Goal: Use online tool/utility: Utilize a website feature to perform a specific function

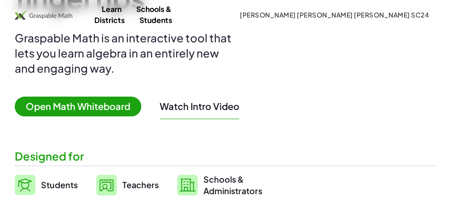
scroll to position [102, 0]
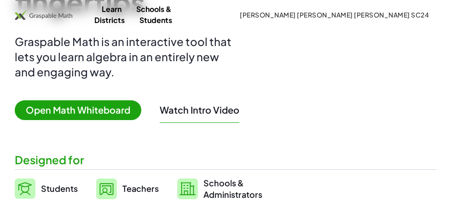
click at [46, 120] on span "Open Math Whiteboard" at bounding box center [78, 110] width 126 height 20
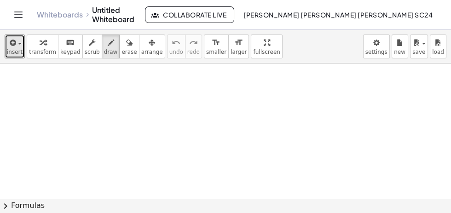
click at [15, 50] on span "insert" at bounding box center [15, 52] width 16 height 6
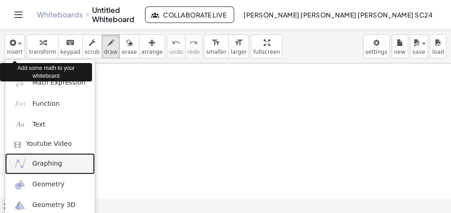
click at [32, 167] on span "Graphing" at bounding box center [47, 163] width 30 height 9
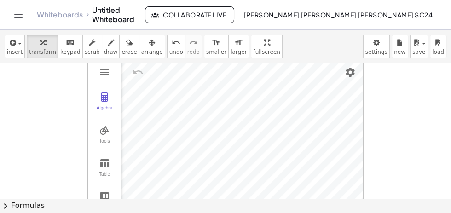
click at [100, 95] on img "Graphing Calculator" at bounding box center [104, 97] width 11 height 11
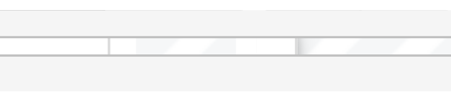
scroll to position [19, 3]
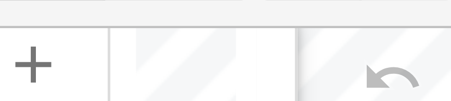
type textarea "****"
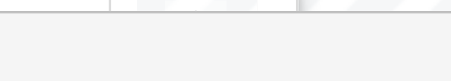
scroll to position [10, 3]
type textarea "*"
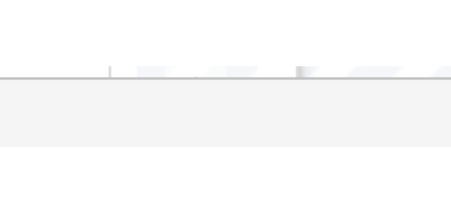
scroll to position [9, 0]
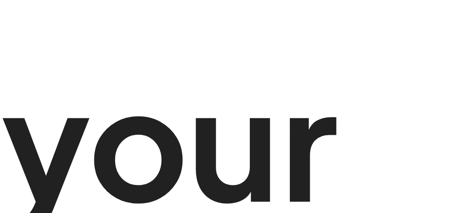
scroll to position [102, 0]
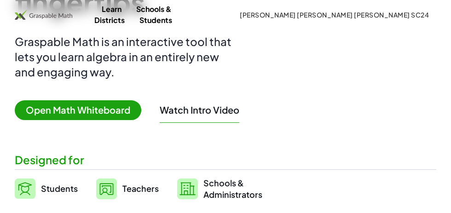
click at [47, 120] on span "Open Math Whiteboard" at bounding box center [78, 110] width 126 height 20
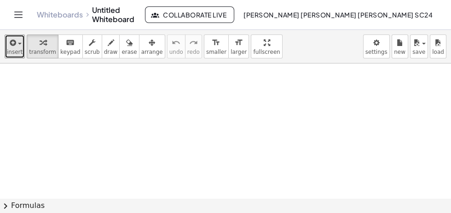
click at [11, 45] on icon "button" at bounding box center [12, 42] width 8 height 11
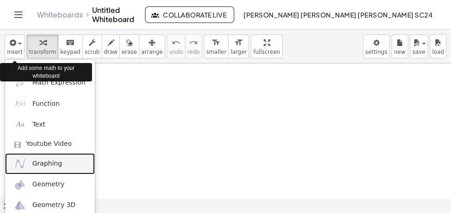
click at [34, 167] on span "Graphing" at bounding box center [47, 163] width 30 height 9
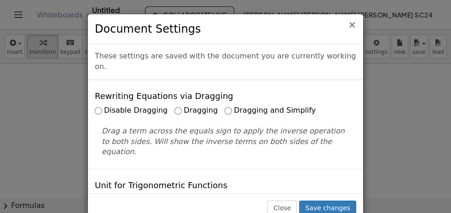
click at [355, 23] on span "×" at bounding box center [352, 24] width 8 height 11
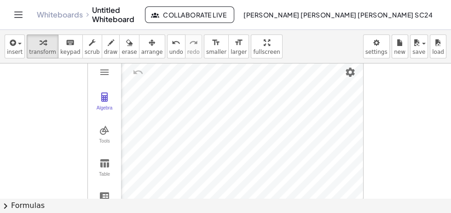
click at [104, 101] on img "Graphing Calculator" at bounding box center [104, 97] width 11 height 11
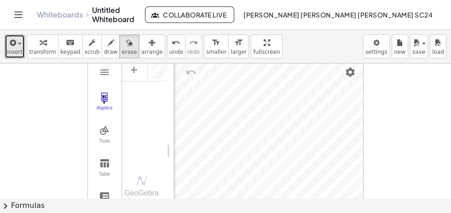
click at [9, 46] on icon "button" at bounding box center [12, 42] width 8 height 11
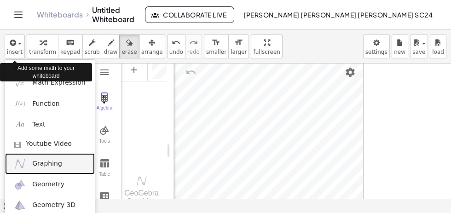
click at [52, 168] on span "Graphing" at bounding box center [47, 163] width 30 height 9
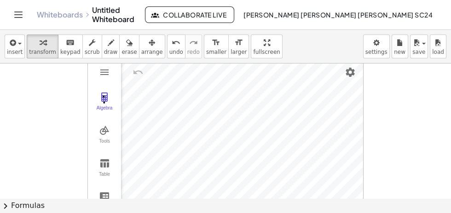
click at [102, 102] on img "Graphing Calculator" at bounding box center [104, 97] width 11 height 11
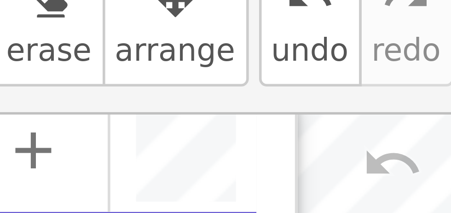
scroll to position [6, 0]
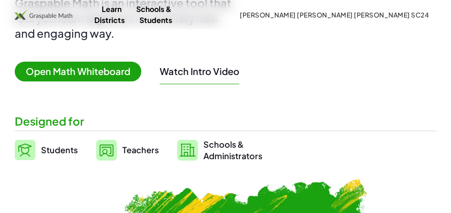
scroll to position [142, 0]
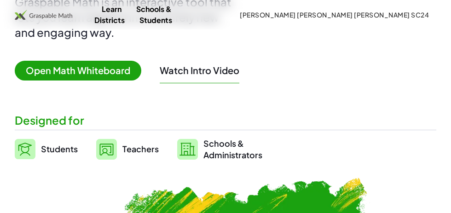
click at [50, 154] on span "Students" at bounding box center [59, 149] width 37 height 11
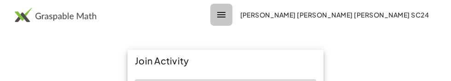
click at [232, 17] on button "button" at bounding box center [221, 15] width 22 height 22
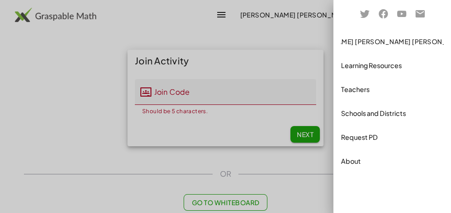
scroll to position [142, 0]
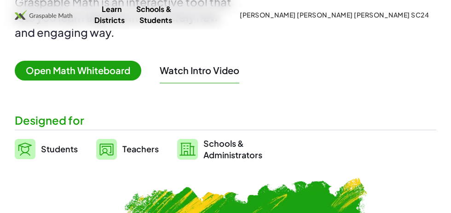
click at [35, 80] on span "Open Math Whiteboard" at bounding box center [78, 71] width 126 height 20
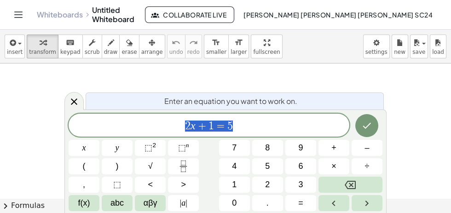
click at [251, 126] on span "2 x + 1 = 5" at bounding box center [209, 126] width 281 height 13
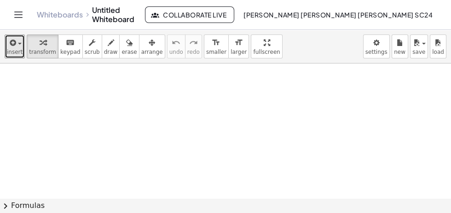
click at [12, 45] on icon "button" at bounding box center [12, 42] width 8 height 11
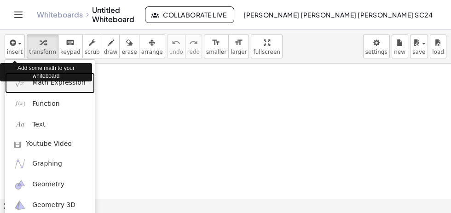
click at [22, 86] on img at bounding box center [19, 82] width 11 height 11
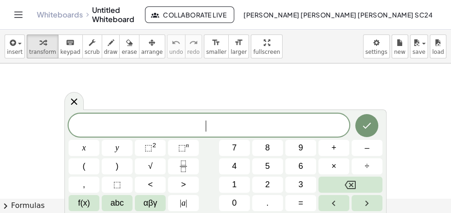
click at [185, 165] on icon "Fraction" at bounding box center [183, 166] width 11 height 11
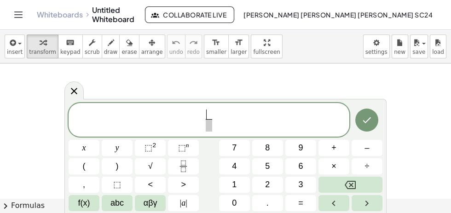
click at [80, 147] on button "x" at bounding box center [84, 148] width 31 height 16
click at [145, 154] on span "⬚ 2" at bounding box center [149, 148] width 11 height 12
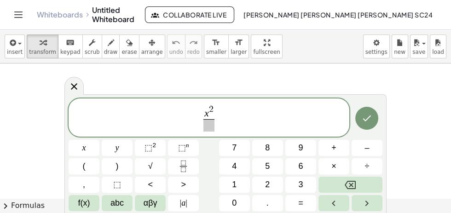
click at [335, 150] on span "+" at bounding box center [333, 148] width 5 height 12
click at [235, 189] on span "1" at bounding box center [234, 184] width 5 height 12
click at [213, 124] on span at bounding box center [209, 125] width 28 height 12
click at [80, 149] on button "x" at bounding box center [84, 148] width 31 height 16
click at [144, 154] on span "⬚ 2" at bounding box center [149, 148] width 11 height 12
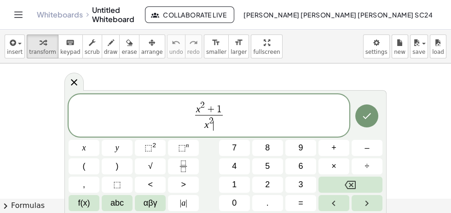
click at [368, 116] on icon "Done" at bounding box center [367, 116] width 8 height 6
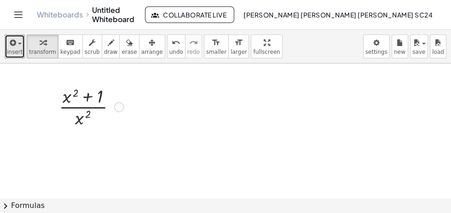
click at [12, 46] on icon "button" at bounding box center [12, 42] width 8 height 11
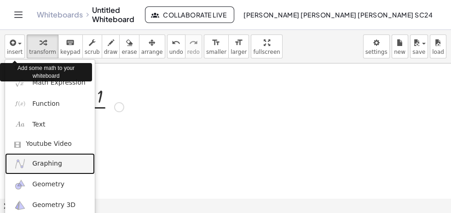
click at [41, 163] on span "Graphing" at bounding box center [47, 163] width 30 height 9
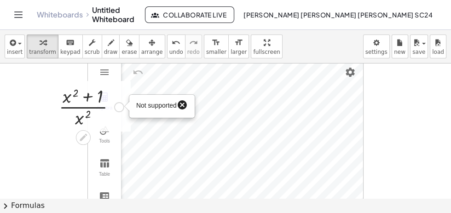
click at [138, 109] on span "Not supported" at bounding box center [156, 105] width 40 height 7
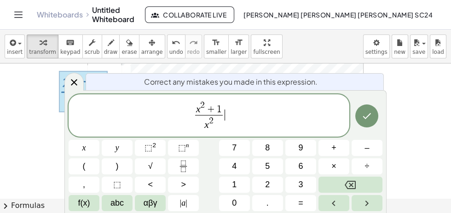
scroll to position [16, 0]
click at [368, 120] on icon "Done" at bounding box center [366, 115] width 11 height 11
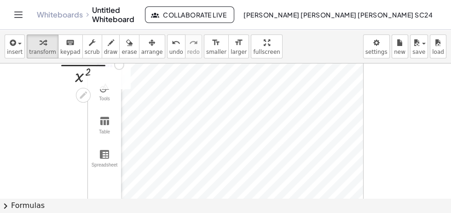
scroll to position [0, 0]
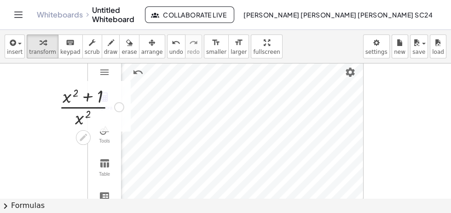
click at [103, 167] on img "Graphing Calculator" at bounding box center [104, 163] width 11 height 11
click at [106, 150] on div "Tools" at bounding box center [104, 144] width 29 height 13
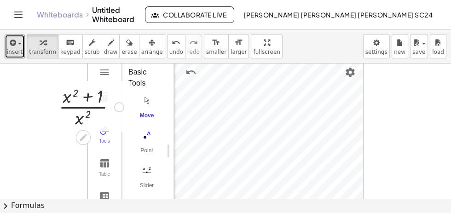
click at [14, 52] on span "insert" at bounding box center [15, 52] width 16 height 6
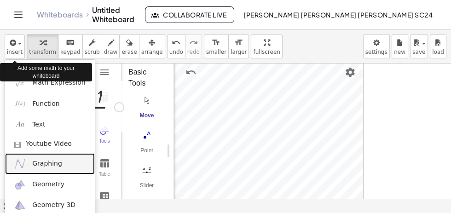
click at [41, 167] on span "Graphing" at bounding box center [47, 163] width 30 height 9
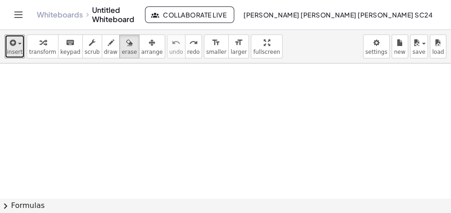
click at [12, 44] on icon "button" at bounding box center [12, 42] width 8 height 11
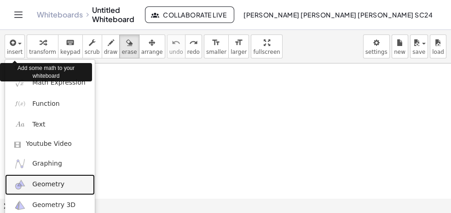
click at [38, 187] on span "Geometry" at bounding box center [48, 184] width 32 height 9
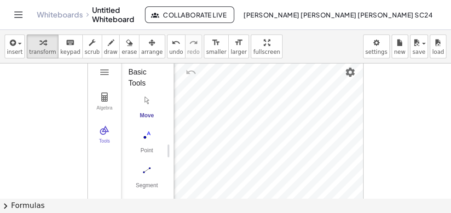
click at [99, 101] on img "Geometry" at bounding box center [104, 97] width 11 height 11
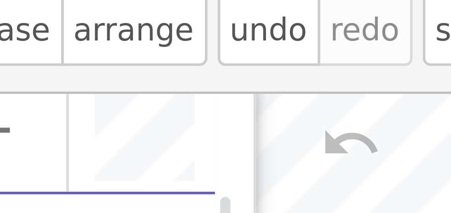
scroll to position [6, 0]
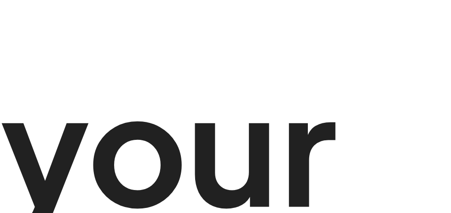
scroll to position [142, 0]
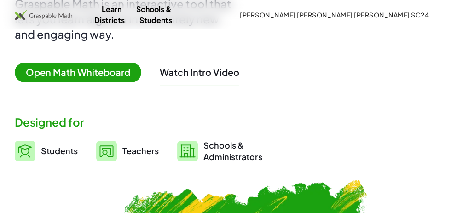
scroll to position [140, 0]
click at [44, 82] on span "Open Math Whiteboard" at bounding box center [78, 73] width 126 height 20
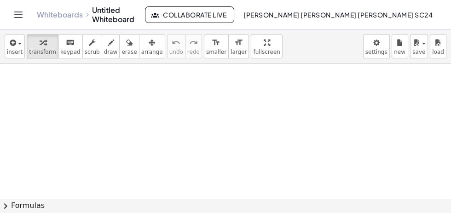
click at [18, 19] on icon "Toggle navigation" at bounding box center [18, 14] width 11 height 11
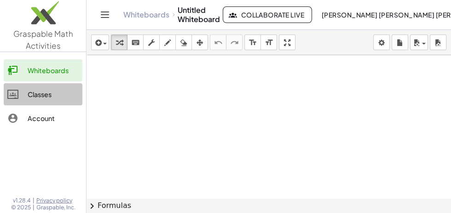
click at [33, 95] on div "Classes" at bounding box center [53, 94] width 51 height 11
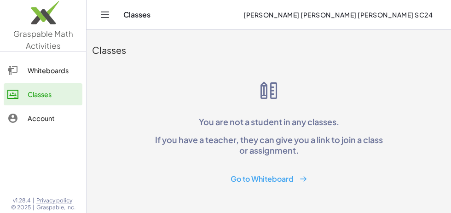
click at [297, 186] on button "Go to Whiteboard" at bounding box center [269, 179] width 92 height 17
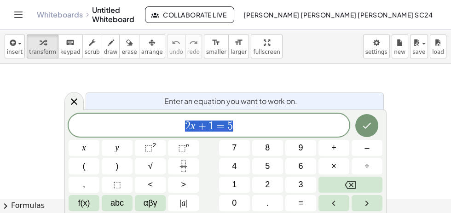
click at [362, 188] on button "Backspace" at bounding box center [350, 185] width 64 height 16
click at [188, 169] on icon "Fraction" at bounding box center [183, 166] width 11 height 11
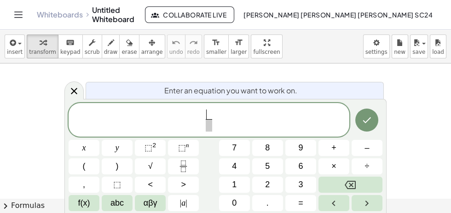
click at [75, 154] on button "x" at bounding box center [84, 148] width 31 height 16
click at [154, 153] on span "⬚ 2" at bounding box center [149, 148] width 11 height 12
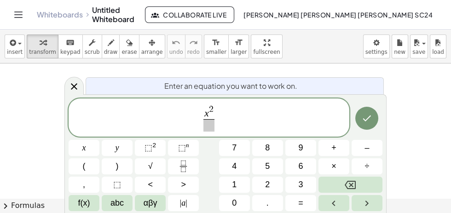
click at [338, 148] on button "+" at bounding box center [333, 148] width 31 height 16
click at [234, 189] on span "1" at bounding box center [234, 184] width 5 height 12
click at [212, 117] on span "+" at bounding box center [211, 114] width 12 height 10
click at [209, 131] on span at bounding box center [209, 125] width 28 height 12
click at [76, 145] on button "x" at bounding box center [84, 148] width 31 height 16
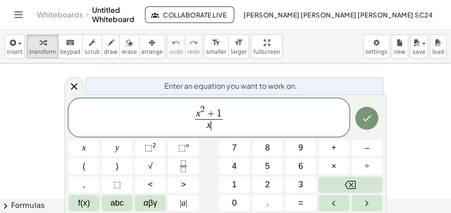
click at [160, 149] on button "⬚ 2" at bounding box center [150, 148] width 31 height 16
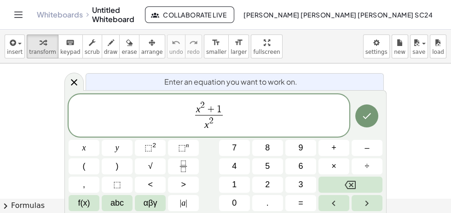
click at [367, 117] on icon "Done" at bounding box center [367, 116] width 8 height 6
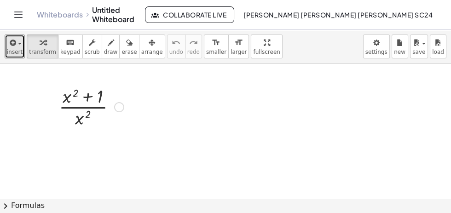
click at [12, 42] on icon "button" at bounding box center [12, 42] width 8 height 11
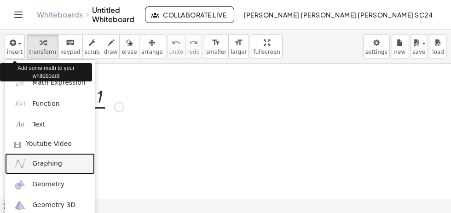
click at [42, 158] on link "Graphing" at bounding box center [50, 163] width 90 height 21
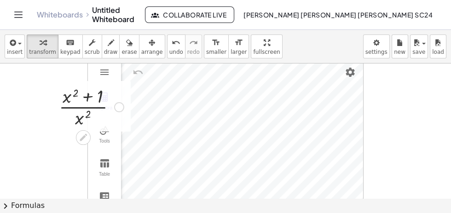
click at [78, 137] on icon at bounding box center [83, 137] width 10 height 10
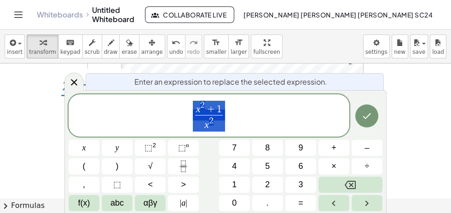
scroll to position [12, 0]
click at [75, 83] on icon at bounding box center [74, 82] width 6 height 6
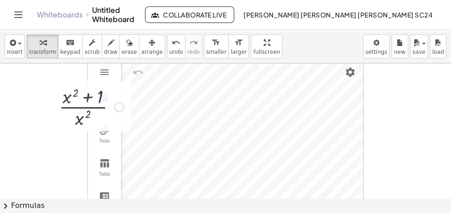
scroll to position [0, 0]
click at [351, 73] on img "Settings" at bounding box center [350, 72] width 11 height 11
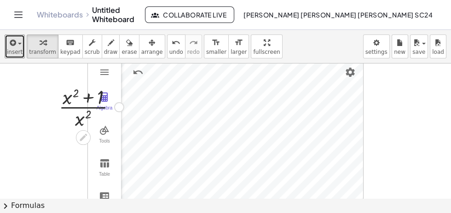
click at [11, 42] on icon "button" at bounding box center [12, 42] width 8 height 11
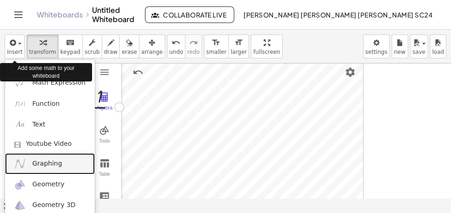
click at [40, 165] on span "Graphing" at bounding box center [47, 163] width 30 height 9
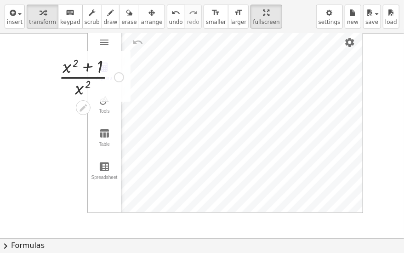
click at [25, 213] on button "chevron_right Formulas" at bounding box center [202, 245] width 404 height 15
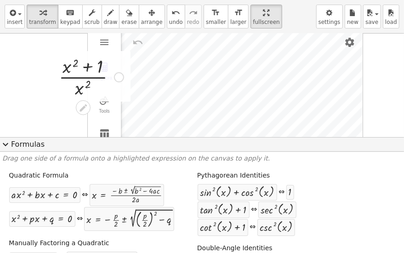
click at [7, 148] on span "expand_more" at bounding box center [5, 144] width 11 height 11
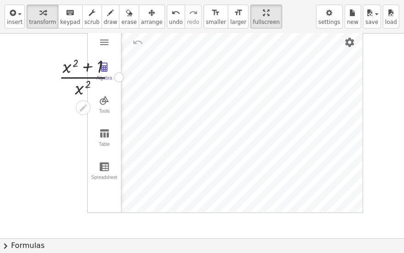
click at [5, 213] on span "chevron_right" at bounding box center [5, 246] width 11 height 11
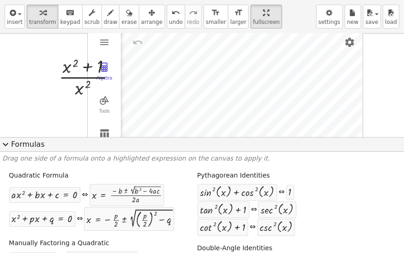
click at [18, 213] on label "Manually Factoring a Quadratic" at bounding box center [59, 243] width 100 height 9
click at [13, 23] on span "insert" at bounding box center [15, 22] width 16 height 6
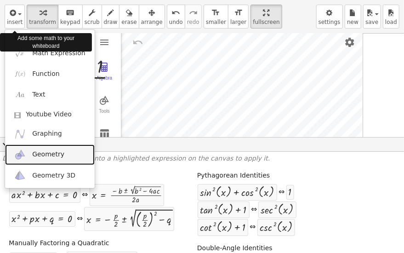
click at [37, 164] on link "Geometry" at bounding box center [50, 154] width 90 height 21
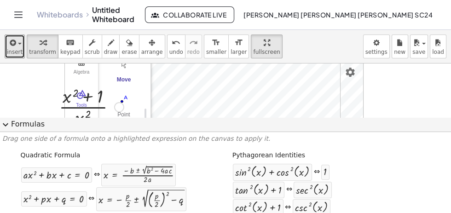
click at [11, 41] on icon "button" at bounding box center [12, 42] width 8 height 11
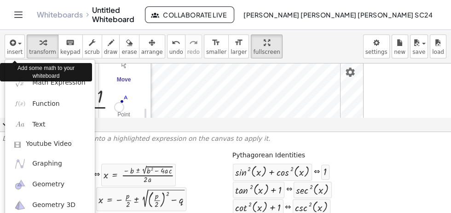
click at [17, 49] on div at bounding box center [225, 106] width 451 height 213
